Goal: Download file/media

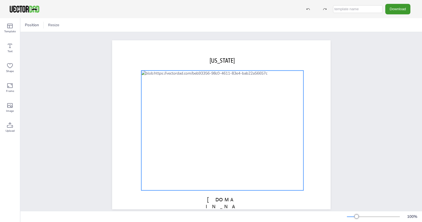
click at [161, 80] on div at bounding box center [222, 131] width 162 height 120
click at [166, 88] on div at bounding box center [222, 131] width 162 height 120
click at [38, 24] on div at bounding box center [36, 25] width 7 height 7
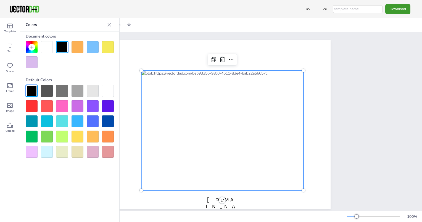
click at [186, 89] on div at bounding box center [222, 131] width 162 height 120
click at [191, 92] on div at bounding box center [222, 131] width 162 height 120
click at [96, 108] on div at bounding box center [93, 106] width 12 height 12
click at [90, 91] on div at bounding box center [93, 91] width 12 height 12
click at [109, 91] on div at bounding box center [108, 91] width 12 height 12
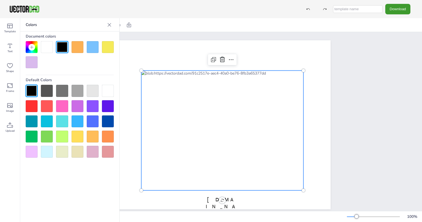
click at [108, 119] on div at bounding box center [108, 121] width 12 height 12
click at [108, 93] on div at bounding box center [108, 91] width 12 height 12
click at [74, 47] on div at bounding box center [78, 47] width 12 height 12
click at [106, 91] on div at bounding box center [108, 91] width 12 height 12
click at [48, 46] on div at bounding box center [47, 47] width 12 height 12
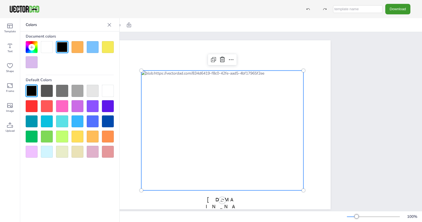
click at [76, 46] on div at bounding box center [78, 47] width 12 height 12
click at [107, 92] on div at bounding box center [108, 91] width 12 height 12
click at [108, 92] on div at bounding box center [108, 91] width 12 height 12
click at [151, 102] on div at bounding box center [222, 131] width 162 height 120
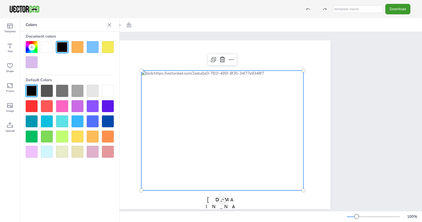
click at [105, 92] on div at bounding box center [108, 91] width 12 height 12
click at [95, 47] on div at bounding box center [93, 47] width 12 height 12
click at [46, 47] on div at bounding box center [47, 47] width 12 height 12
click at [112, 26] on icon at bounding box center [110, 25] width 6 height 6
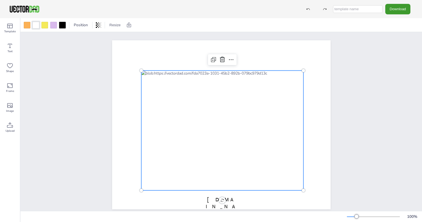
click at [148, 103] on div at bounding box center [222, 131] width 162 height 120
click at [36, 25] on div at bounding box center [36, 25] width 7 height 7
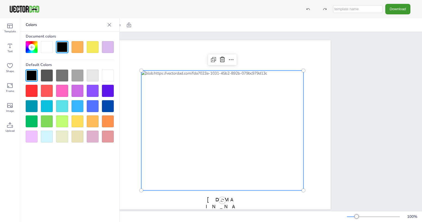
click at [272, 145] on div at bounding box center [222, 131] width 162 height 120
click at [265, 164] on div at bounding box center [222, 131] width 162 height 120
click at [163, 87] on div at bounding box center [222, 131] width 162 height 120
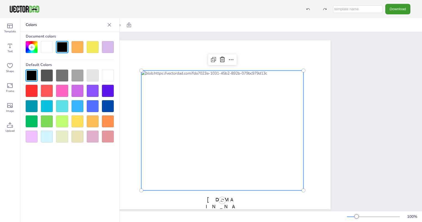
click at [108, 25] on icon at bounding box center [110, 25] width 4 height 4
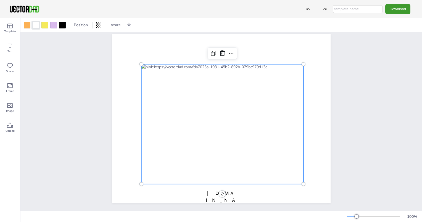
scroll to position [7, 0]
click at [210, 138] on div at bounding box center [222, 124] width 162 height 120
click at [189, 123] on div at bounding box center [222, 124] width 162 height 120
click at [80, 26] on span "Position" at bounding box center [81, 24] width 16 height 5
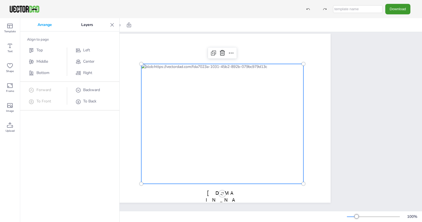
click at [106, 24] on p "Layers" at bounding box center [87, 24] width 41 height 13
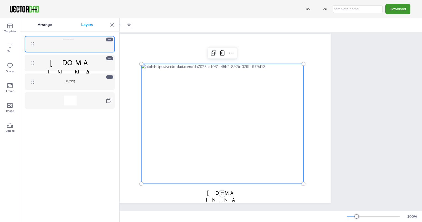
click at [73, 41] on div at bounding box center [71, 44] width 14 height 10
click at [50, 22] on p "Arrange" at bounding box center [45, 24] width 44 height 13
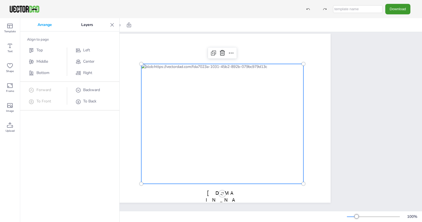
click at [113, 24] on icon at bounding box center [112, 25] width 6 height 6
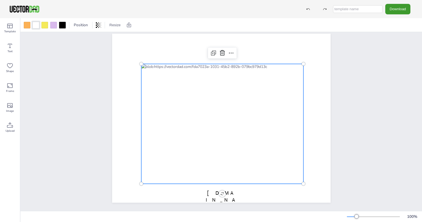
click at [155, 97] on div at bounding box center [222, 124] width 162 height 120
click at [61, 24] on div at bounding box center [62, 25] width 7 height 7
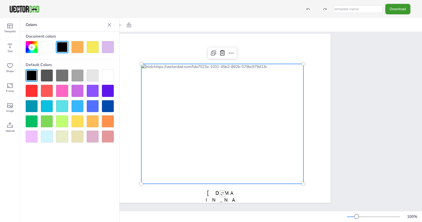
click at [51, 47] on div at bounding box center [47, 47] width 12 height 12
click at [68, 52] on div at bounding box center [70, 47] width 88 height 12
click at [67, 51] on div at bounding box center [62, 47] width 12 height 12
click at [112, 24] on icon at bounding box center [110, 25] width 6 height 6
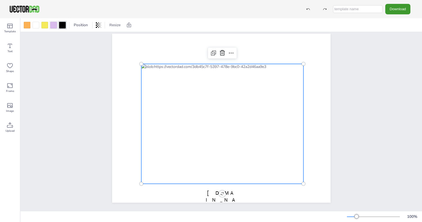
click at [52, 23] on div at bounding box center [53, 25] width 7 height 7
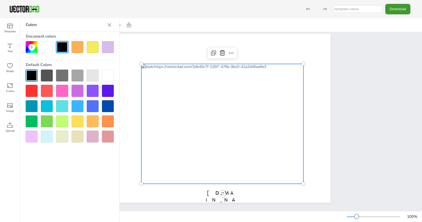
click at [51, 51] on div at bounding box center [47, 47] width 12 height 12
click at [112, 22] on div at bounding box center [109, 24] width 9 height 9
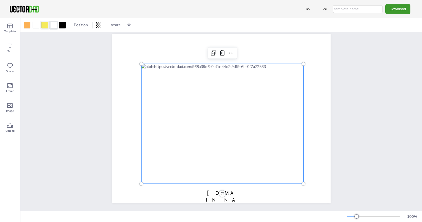
click at [43, 24] on div at bounding box center [44, 25] width 7 height 7
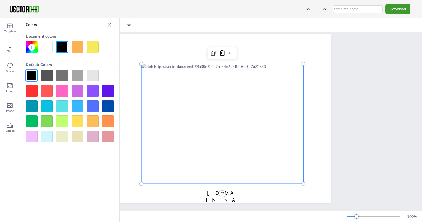
click at [106, 75] on div at bounding box center [108, 76] width 12 height 12
click at [112, 24] on icon at bounding box center [110, 25] width 6 height 6
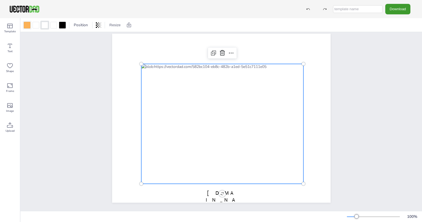
click at [28, 23] on div at bounding box center [27, 25] width 7 height 7
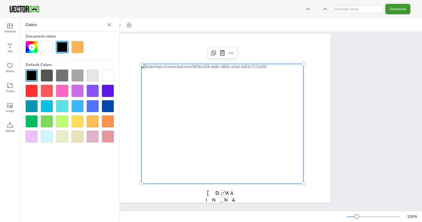
click at [113, 81] on div at bounding box center [108, 76] width 12 height 12
click at [227, 143] on div at bounding box center [222, 124] width 162 height 120
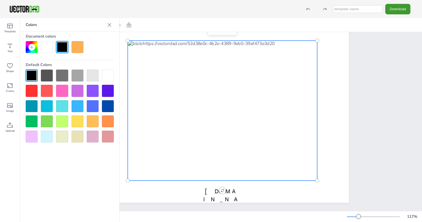
scroll to position [39, 0]
click at [399, 7] on button "Download" at bounding box center [397, 9] width 25 height 10
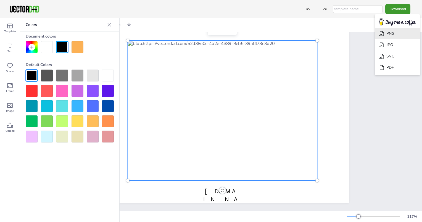
click at [398, 33] on li "PNG" at bounding box center [397, 33] width 45 height 11
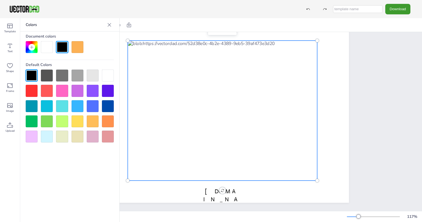
drag, startPoint x: 351, startPoint y: 112, endPoint x: 274, endPoint y: 190, distance: 109.7
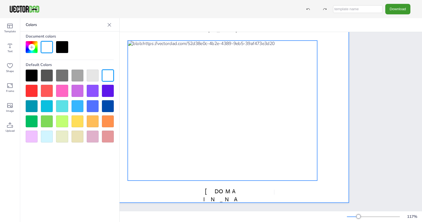
scroll to position [0, 0]
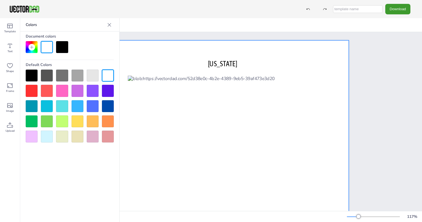
drag, startPoint x: 395, startPoint y: 9, endPoint x: 405, endPoint y: 176, distance: 167.1
drag, startPoint x: 405, startPoint y: 176, endPoint x: 388, endPoint y: 27, distance: 150.1
click at [388, 27] on div "Position Resize" at bounding box center [220, 25] width 401 height 14
click at [400, 10] on button "Download" at bounding box center [397, 9] width 25 height 10
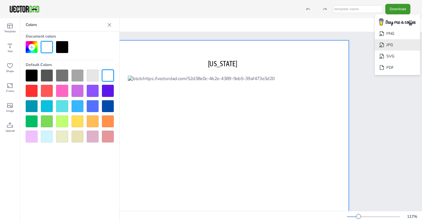
click at [399, 44] on li "JPG" at bounding box center [397, 44] width 45 height 11
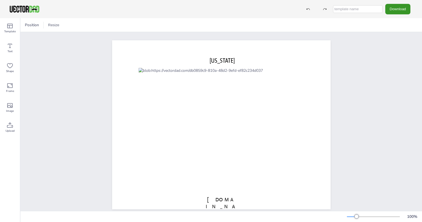
click at [398, 7] on button "Download" at bounding box center [397, 9] width 25 height 10
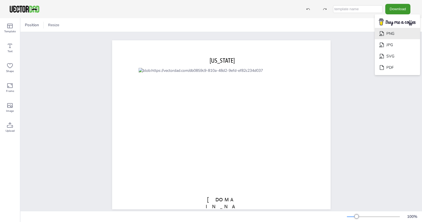
click at [400, 36] on li "PNG" at bounding box center [397, 33] width 45 height 11
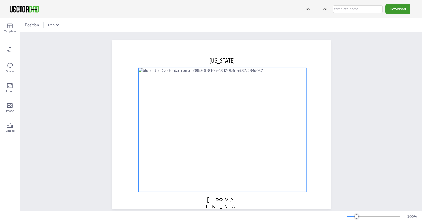
click at [183, 119] on div at bounding box center [222, 130] width 168 height 124
